Goal: Information Seeking & Learning: Learn about a topic

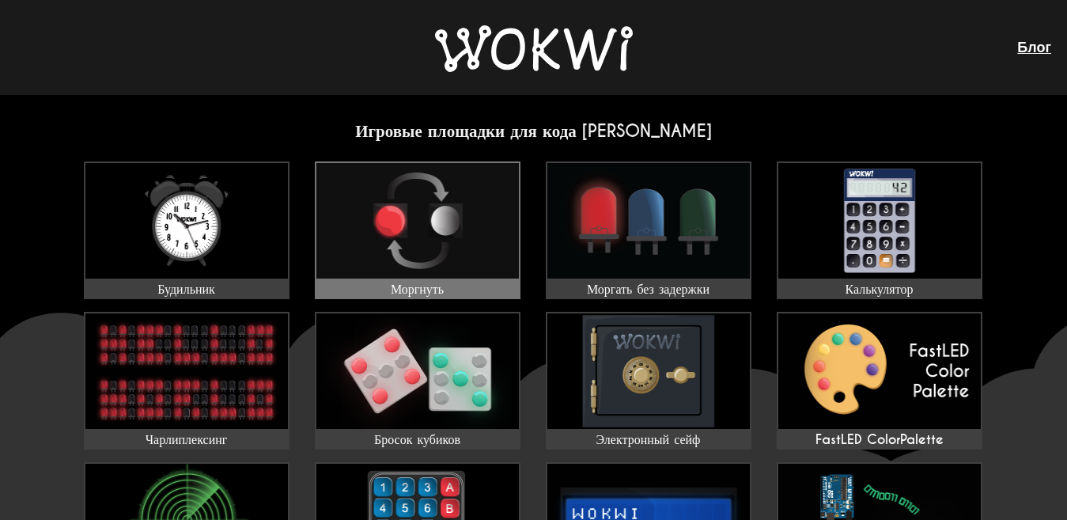
click at [469, 264] on img at bounding box center [417, 221] width 203 height 116
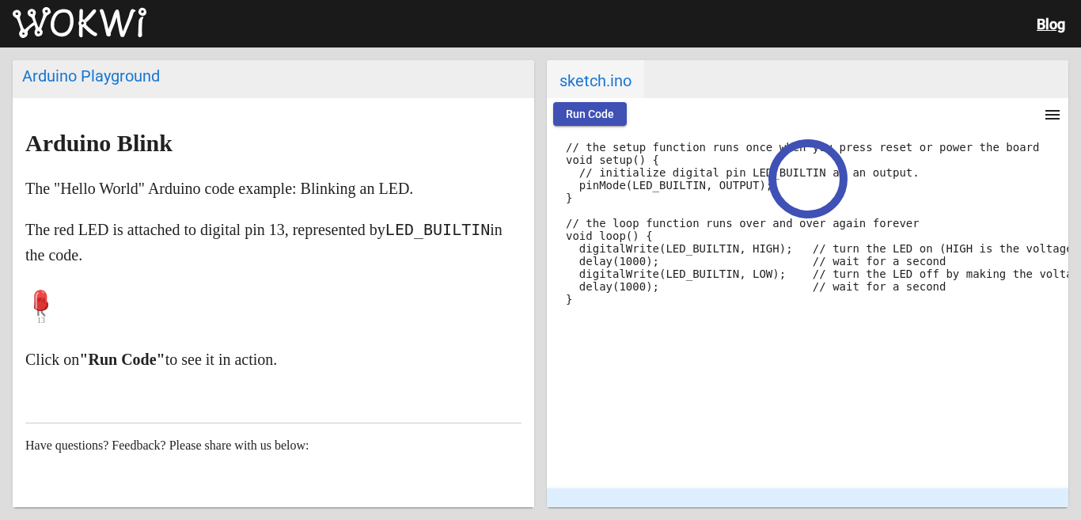
click at [577, 111] on span "Run Code" at bounding box center [590, 114] width 48 height 13
click at [578, 111] on span "Run Code" at bounding box center [590, 114] width 48 height 13
